Goal: Learn about a topic

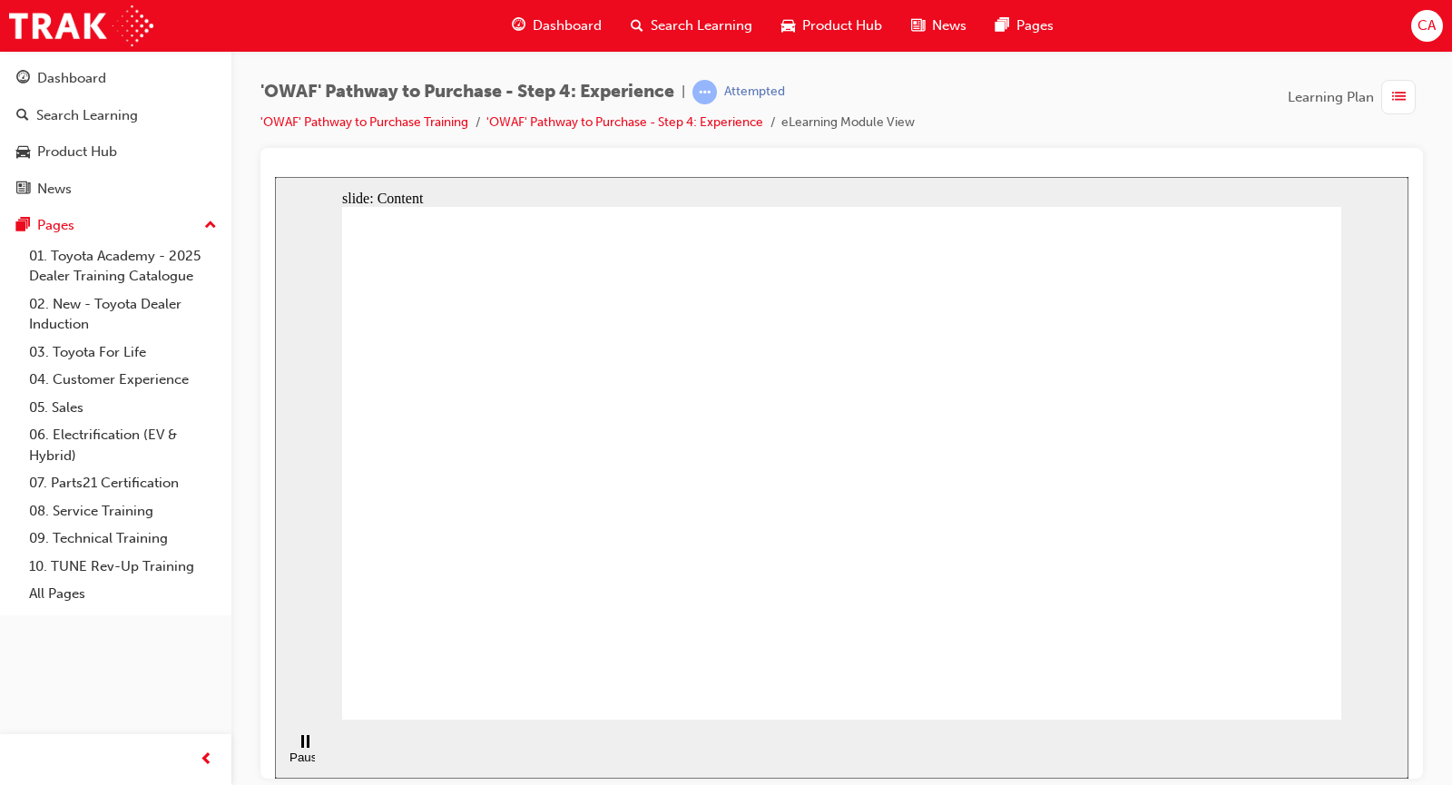
click at [1392, 96] on span "list-icon" at bounding box center [1399, 97] width 14 height 23
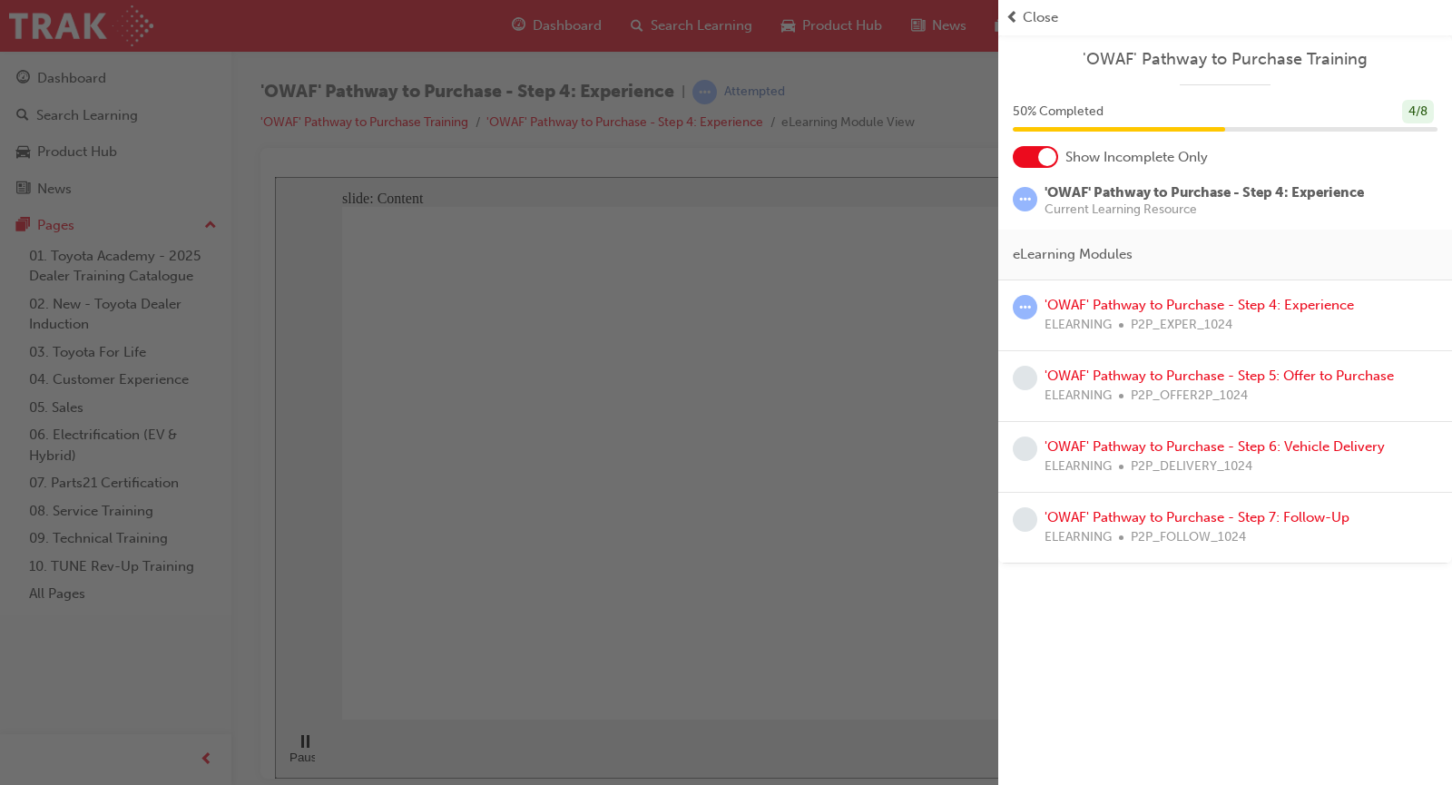
click at [1048, 161] on div at bounding box center [1047, 157] width 18 height 18
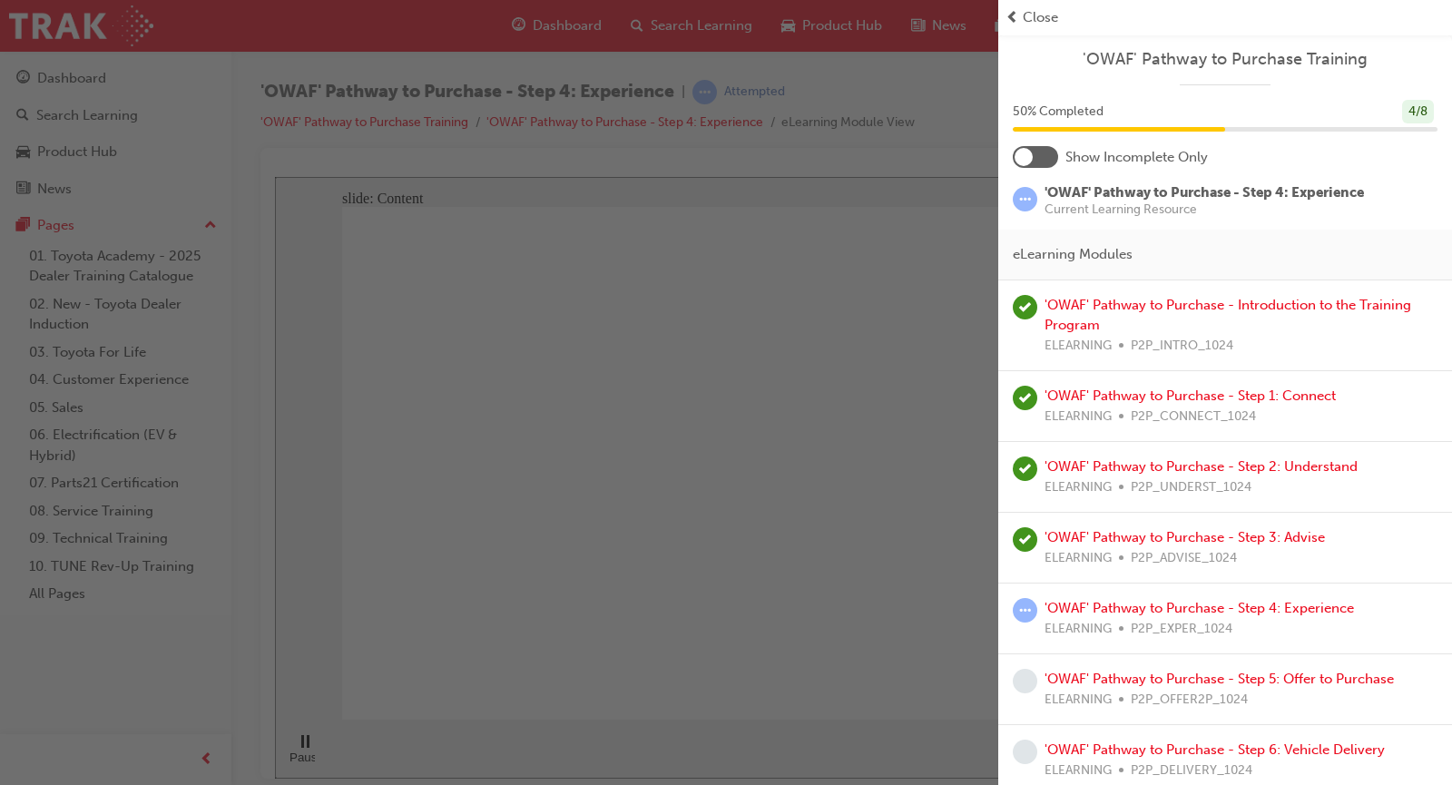
click at [1038, 22] on span "Close" at bounding box center [1040, 17] width 35 height 21
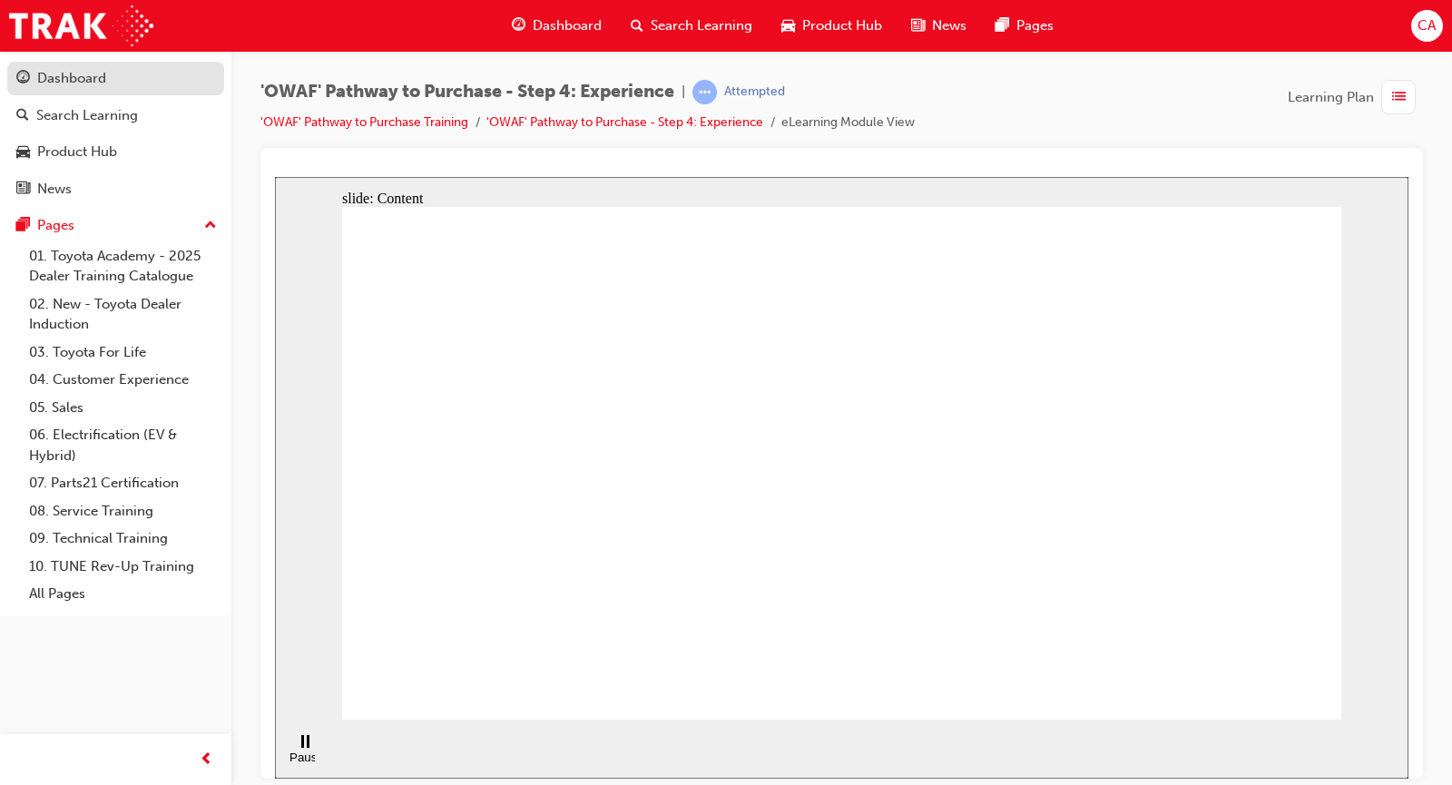
click at [133, 85] on div "Dashboard" at bounding box center [115, 78] width 199 height 23
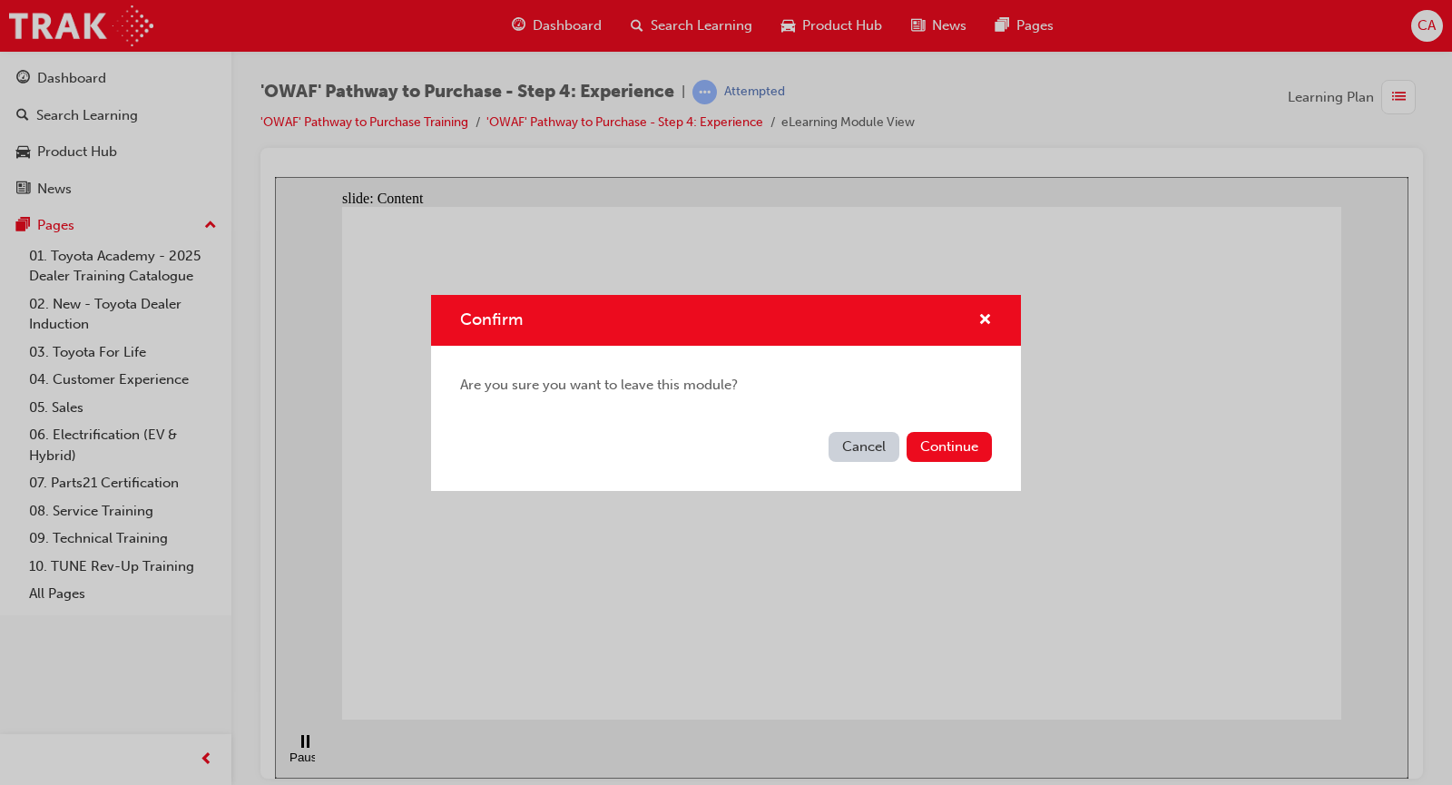
click at [880, 454] on button "Cancel" at bounding box center [864, 447] width 71 height 30
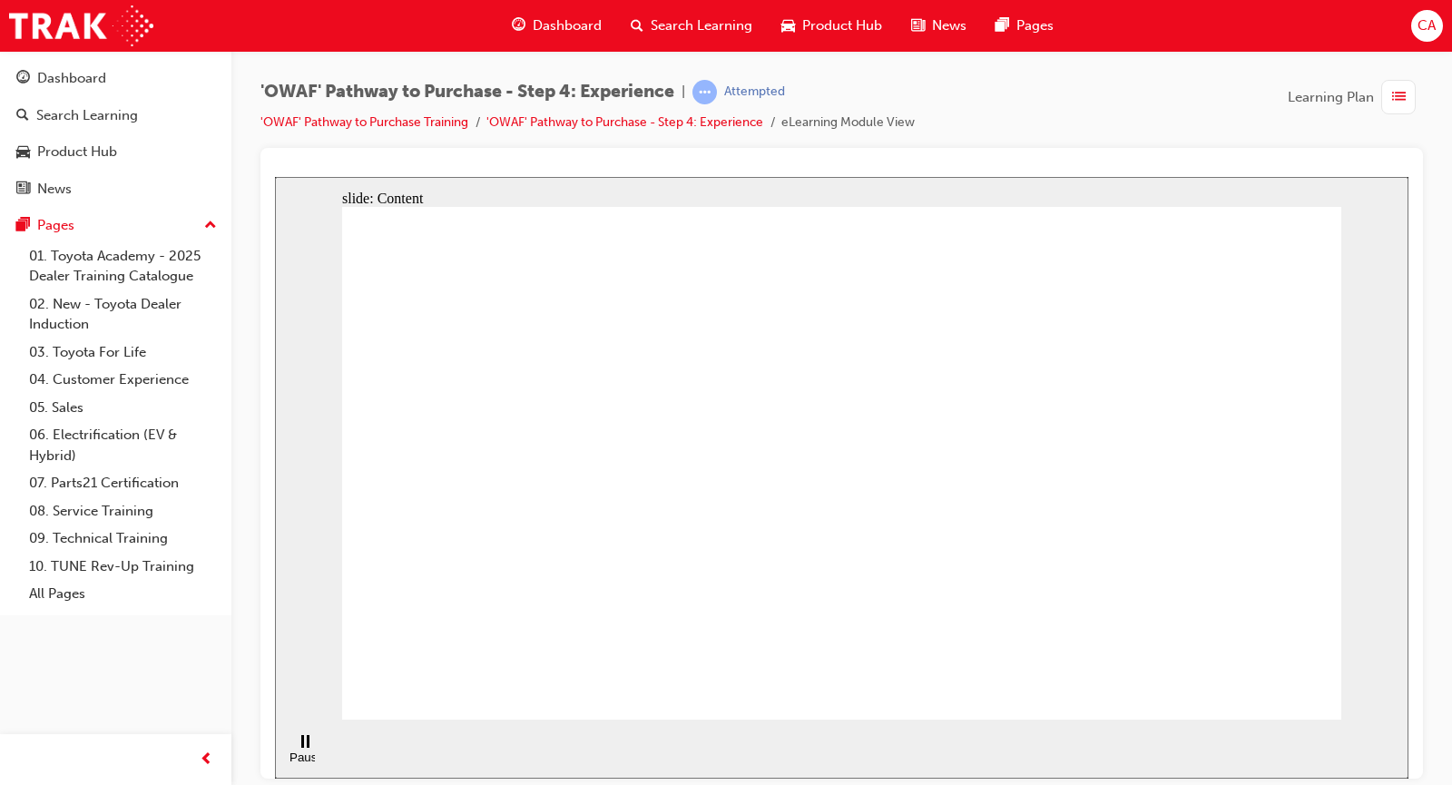
drag, startPoint x: 807, startPoint y: 387, endPoint x: 1126, endPoint y: 251, distance: 346.1
